Goal: Transaction & Acquisition: Subscribe to service/newsletter

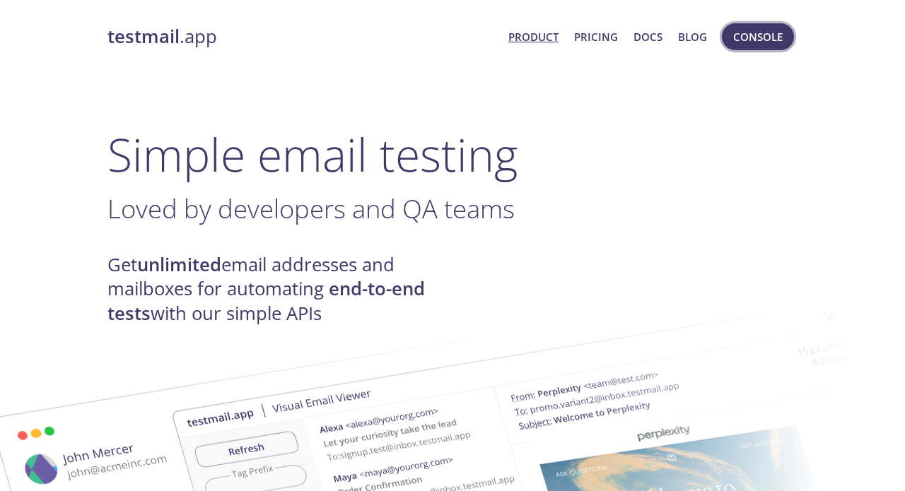
click at [754, 37] on span "Console" at bounding box center [757, 37] width 49 height 18
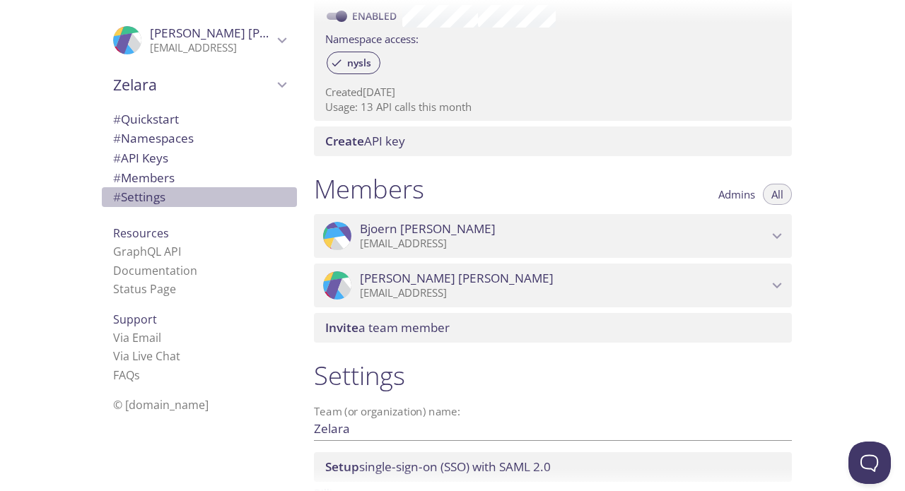
click at [140, 201] on span "# Settings" at bounding box center [139, 197] width 52 height 16
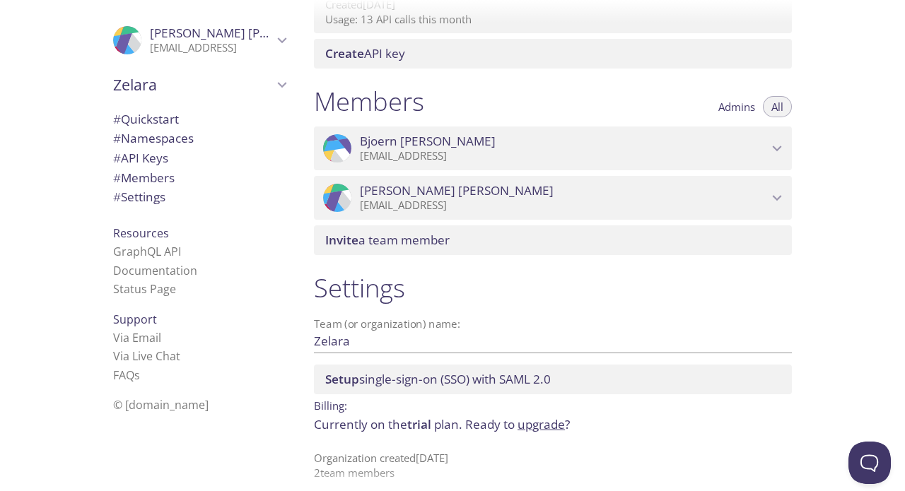
click at [534, 416] on link "upgrade" at bounding box center [540, 424] width 47 height 16
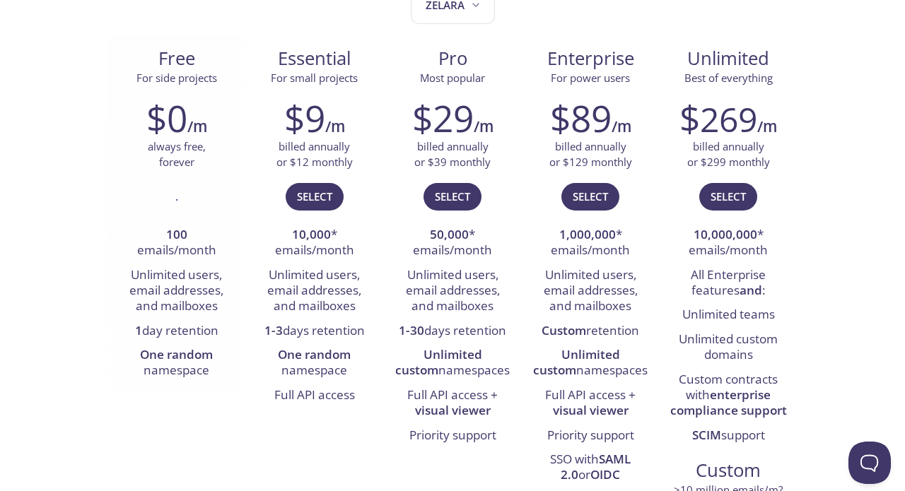
scroll to position [192, 0]
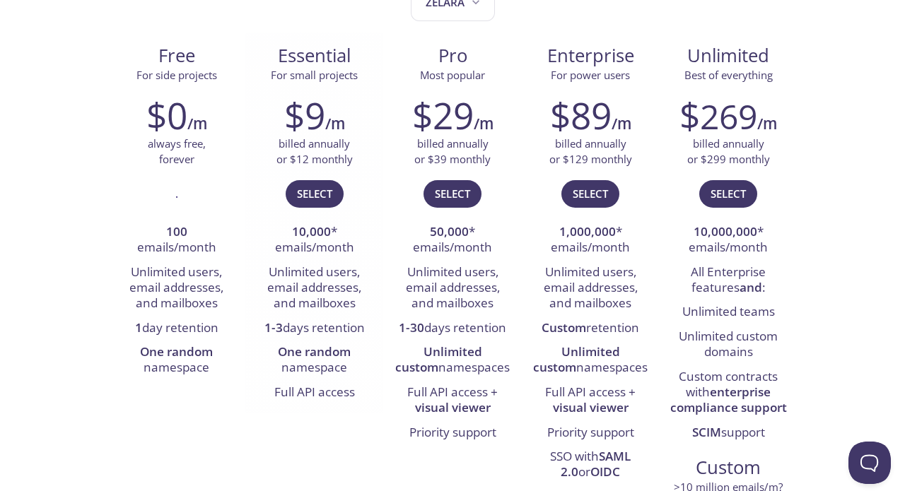
click at [305, 387] on li "Full API access" at bounding box center [314, 393] width 117 height 24
click at [317, 389] on li "Full API access" at bounding box center [314, 393] width 117 height 24
